Goal: Check status: Check status

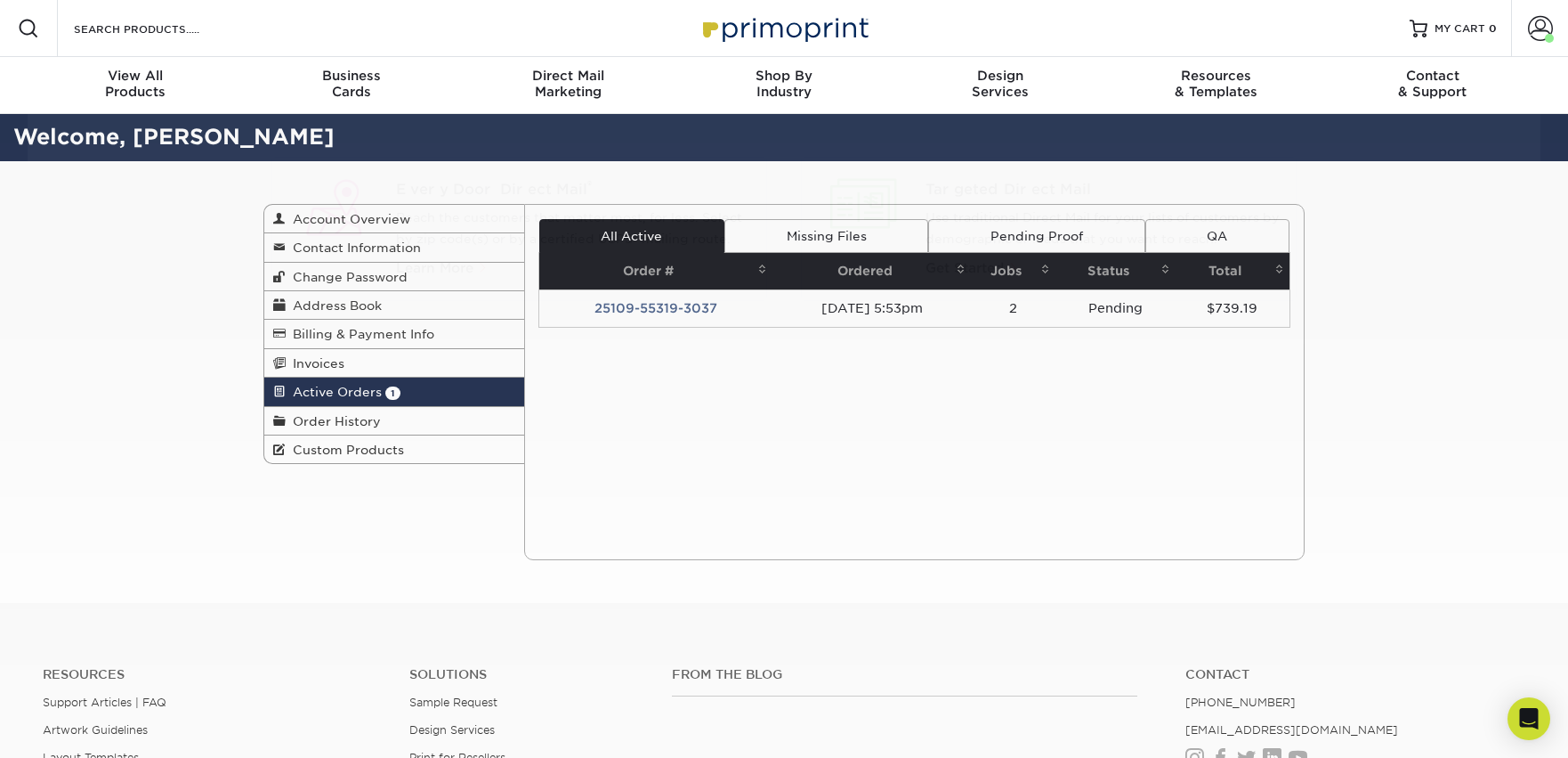
click at [358, 406] on link "Active Orders 1" at bounding box center [394, 392] width 260 height 29
click at [337, 418] on span "Order History" at bounding box center [334, 421] width 96 height 14
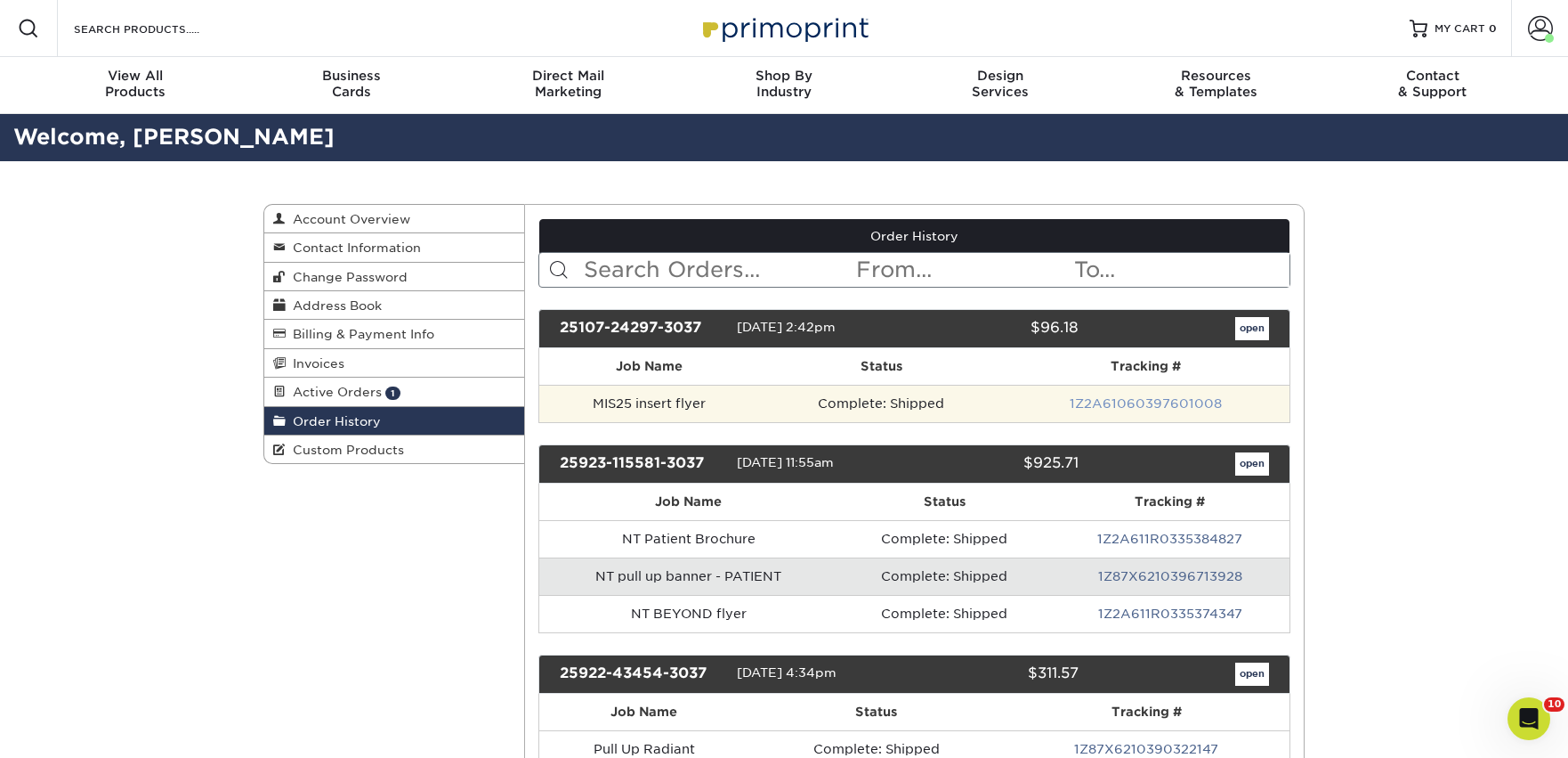
click at [1162, 402] on link "1Z2A61060397601008" at bounding box center [1145, 403] width 153 height 14
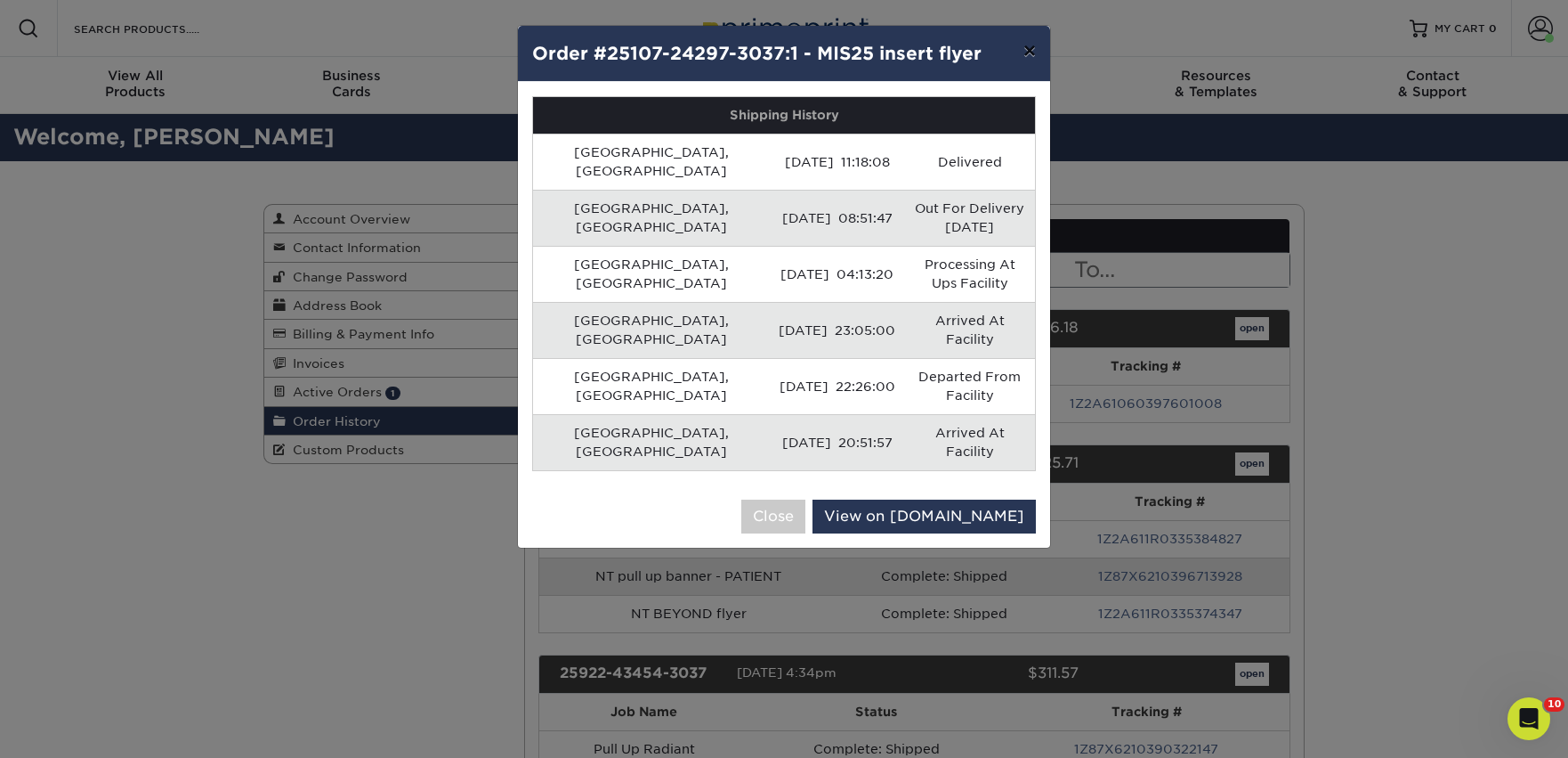
click at [1037, 50] on button "×" at bounding box center [1030, 51] width 41 height 50
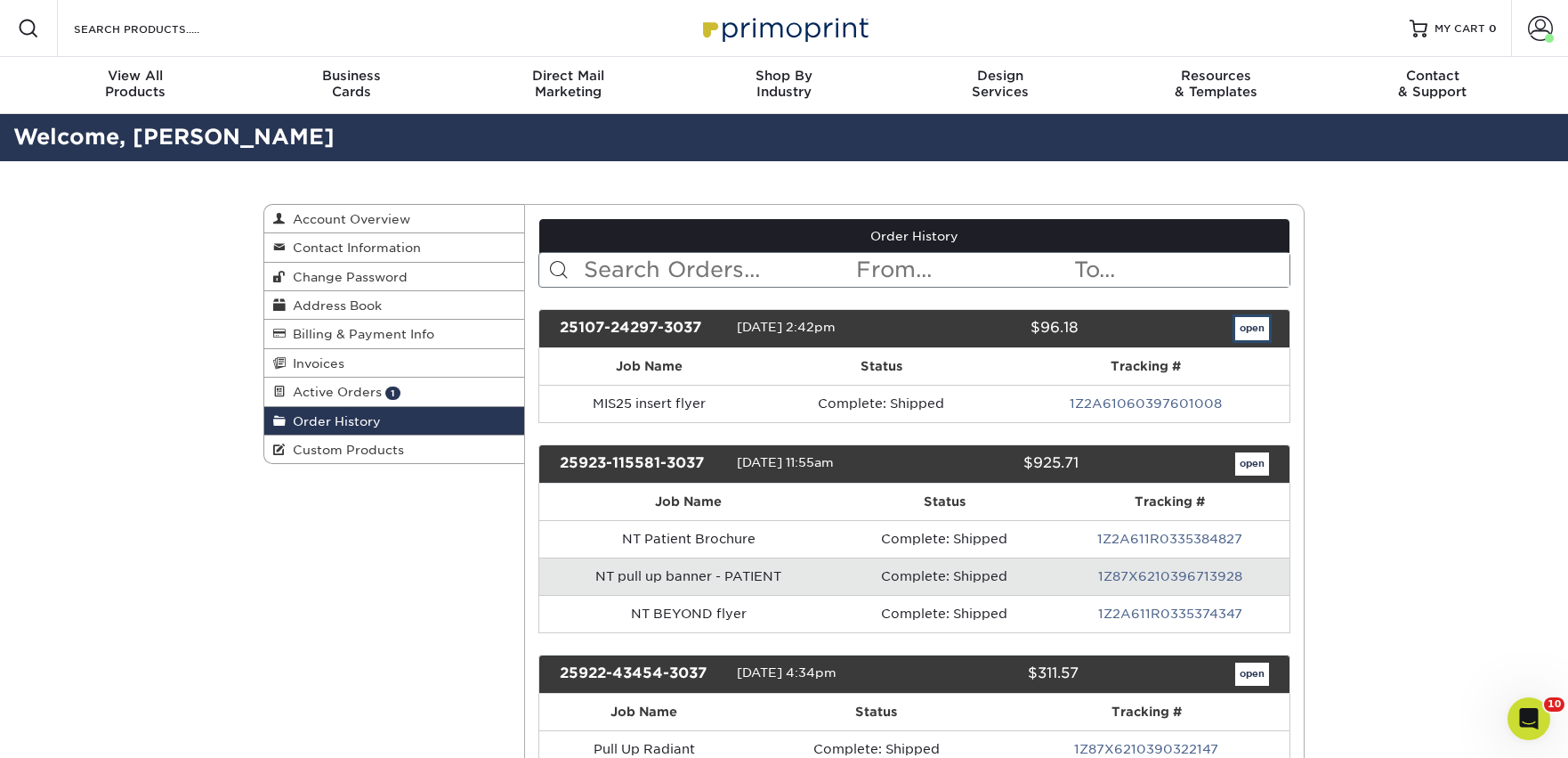
click at [1252, 320] on link "open" at bounding box center [1252, 328] width 34 height 23
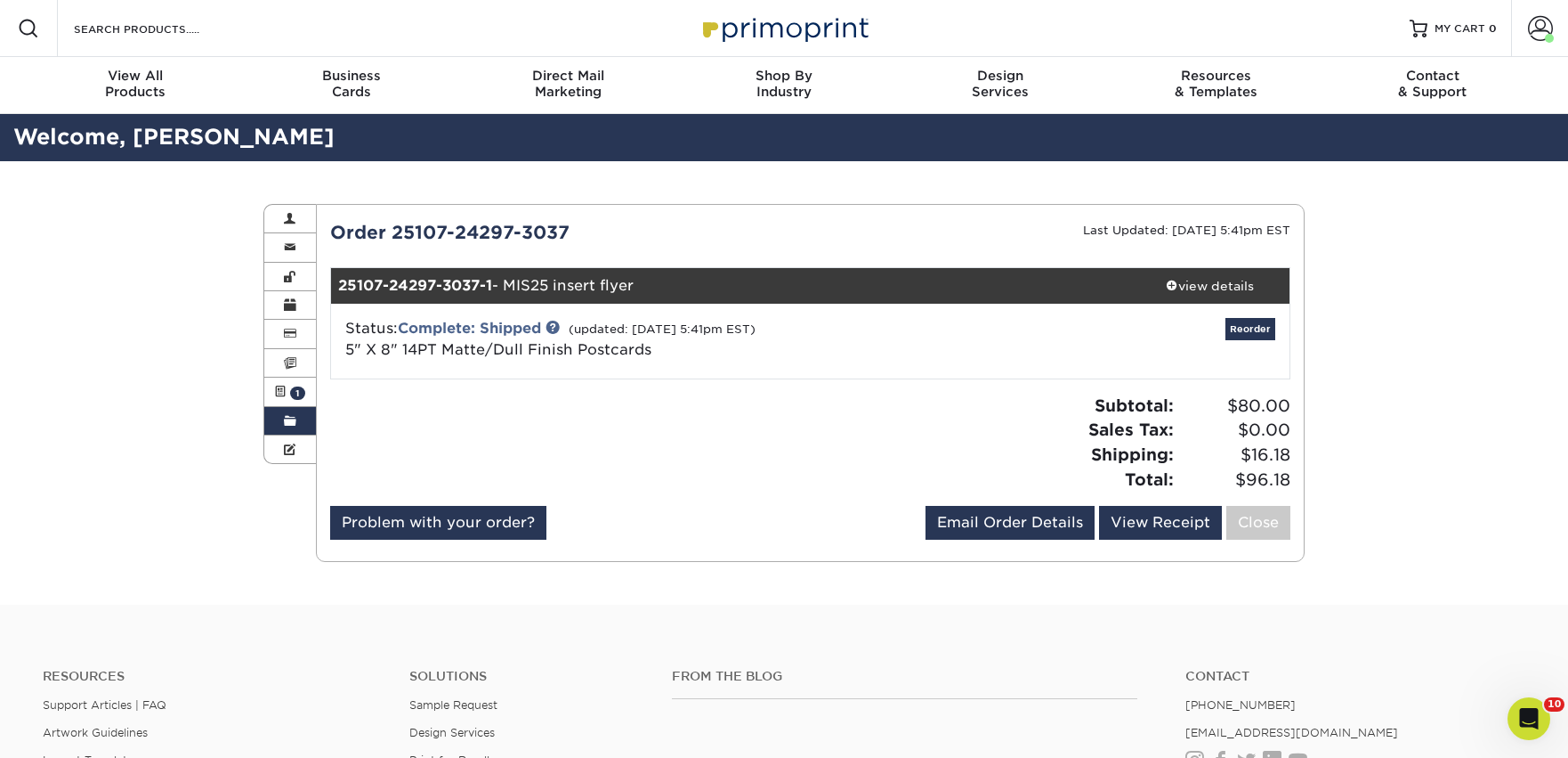
click at [290, 420] on span at bounding box center [290, 421] width 13 height 14
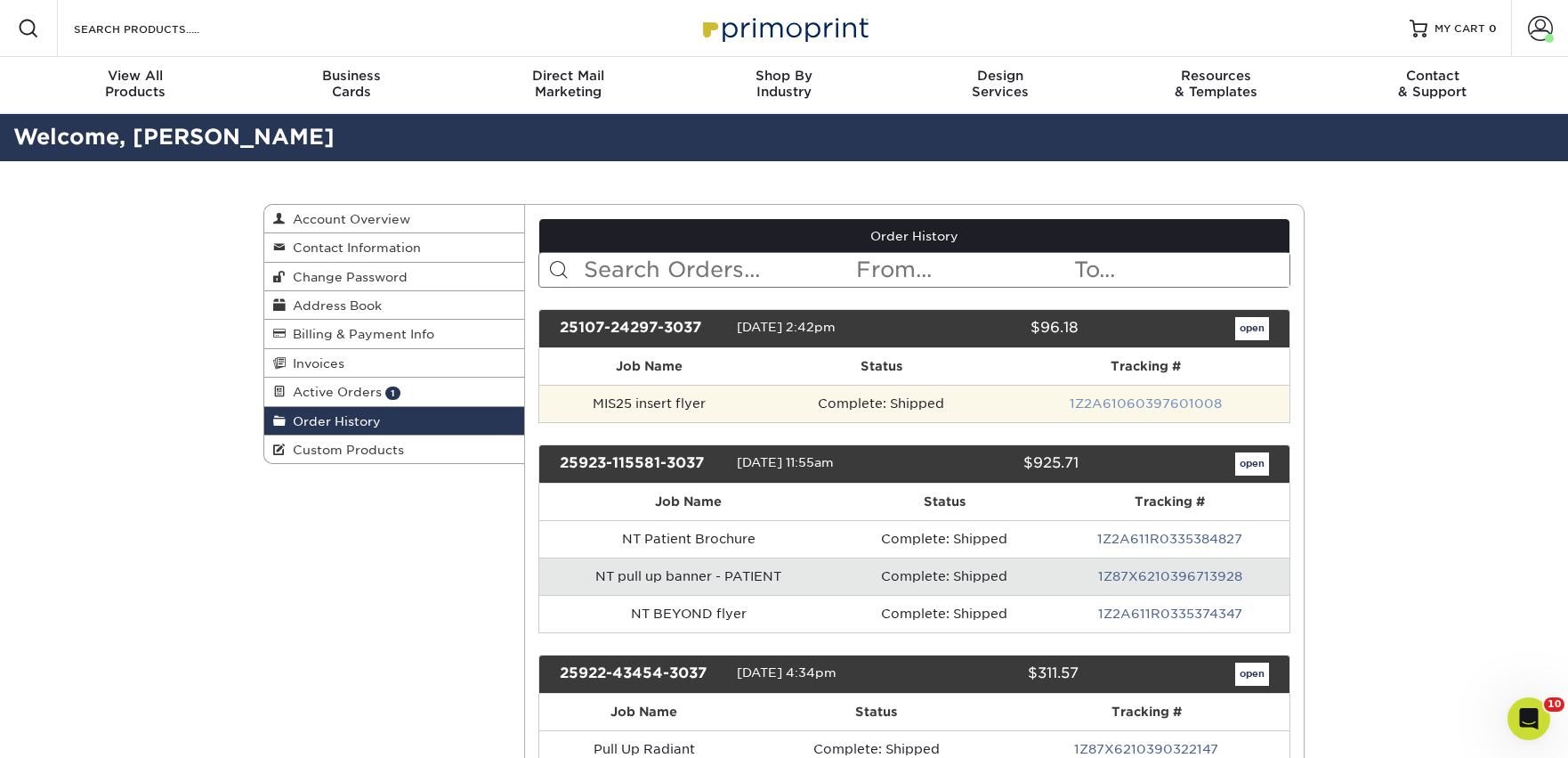
click at [1216, 401] on link "1Z2A61060397601008" at bounding box center [1145, 403] width 153 height 14
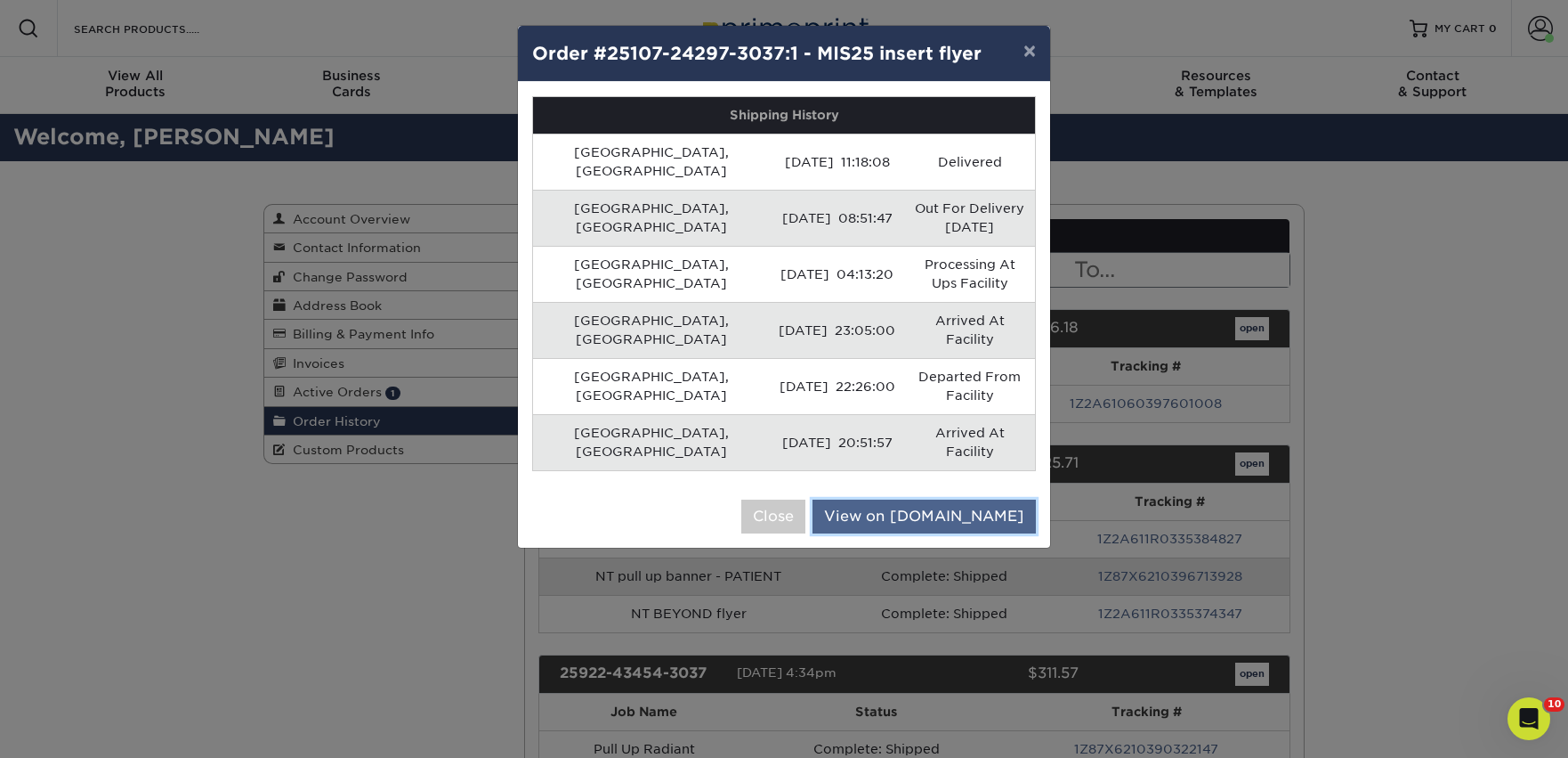
click at [918, 500] on link "View on [DOMAIN_NAME]" at bounding box center [924, 517] width 223 height 34
